Goal: Communication & Community: Answer question/provide support

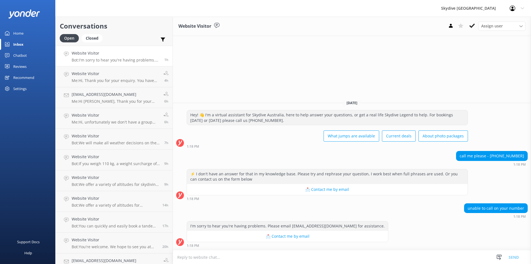
click at [245, 144] on div "What jumps are available Current deals About photo packages" at bounding box center [327, 136] width 281 height 15
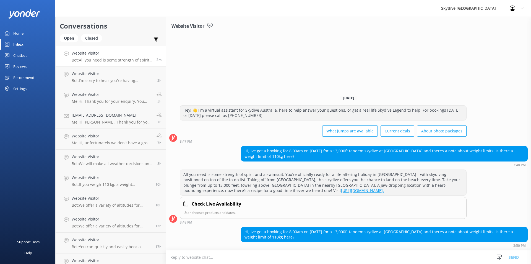
click at [412, 252] on textarea at bounding box center [348, 257] width 365 height 14
drag, startPoint x: 231, startPoint y: 253, endPoint x: 232, endPoint y: 249, distance: 3.6
click at [231, 253] on textarea at bounding box center [348, 257] width 365 height 14
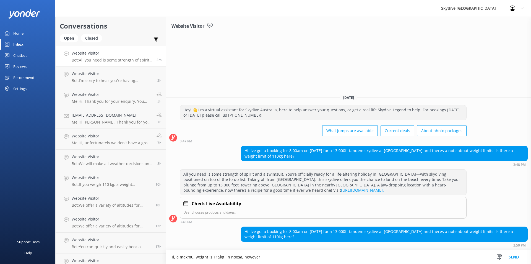
click at [233, 256] on textarea "Hi, a maxmu, weight is 115kg in noosa, however" at bounding box center [348, 257] width 365 height 14
click at [265, 257] on textarea "Hi, a maximum, weight is 115kg in [GEOGRAPHIC_DATA], however" at bounding box center [348, 257] width 365 height 14
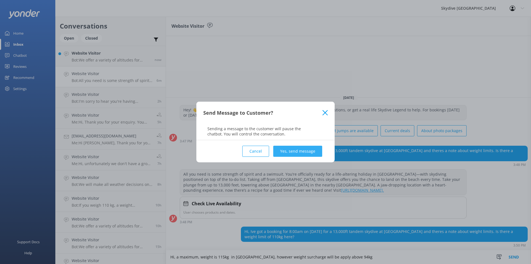
type textarea "Hi, a maximum, weight is 115kg in [GEOGRAPHIC_DATA], however weight surcharge w…"
click at [315, 152] on button "Yes, send message" at bounding box center [297, 150] width 49 height 11
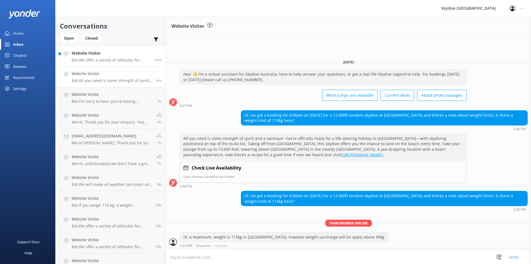
click at [107, 59] on p "Bot: We offer a variety of altitudes for skydiving, with all dropzones providin…" at bounding box center [111, 60] width 79 height 5
